Goal: Find specific page/section: Find specific page/section

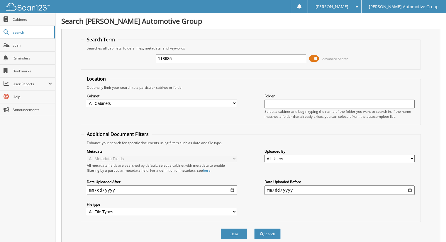
type input "118685"
click at [254, 229] on button "Search" at bounding box center [267, 234] width 26 height 11
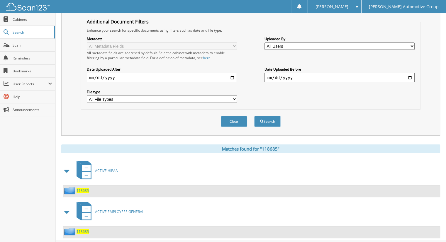
scroll to position [120, 0]
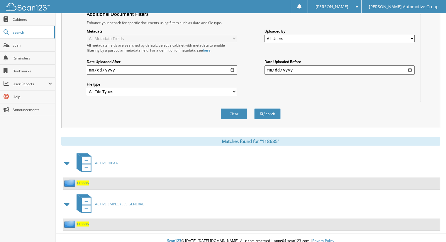
click at [140, 158] on div "ACTIVE HIPAA" at bounding box center [250, 163] width 379 height 23
click at [88, 181] on span "118685" at bounding box center [83, 183] width 12 height 5
